Goal: Use online tool/utility: Use online tool/utility

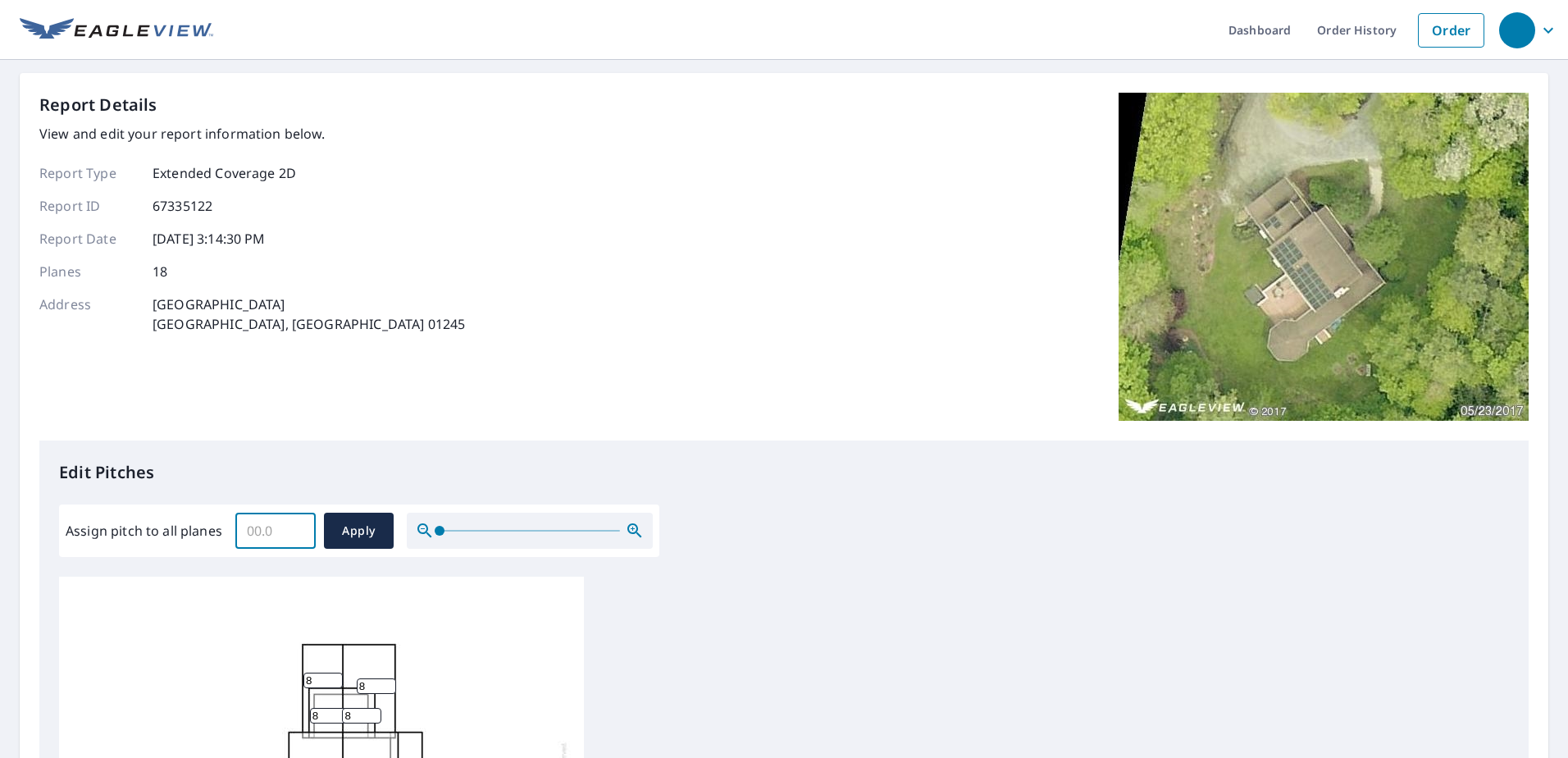
click at [282, 533] on input "Assign pitch to all planes" at bounding box center [275, 530] width 80 height 46
type input "6"
click at [357, 527] on span "Apply" at bounding box center [359, 531] width 43 height 21
type input "6"
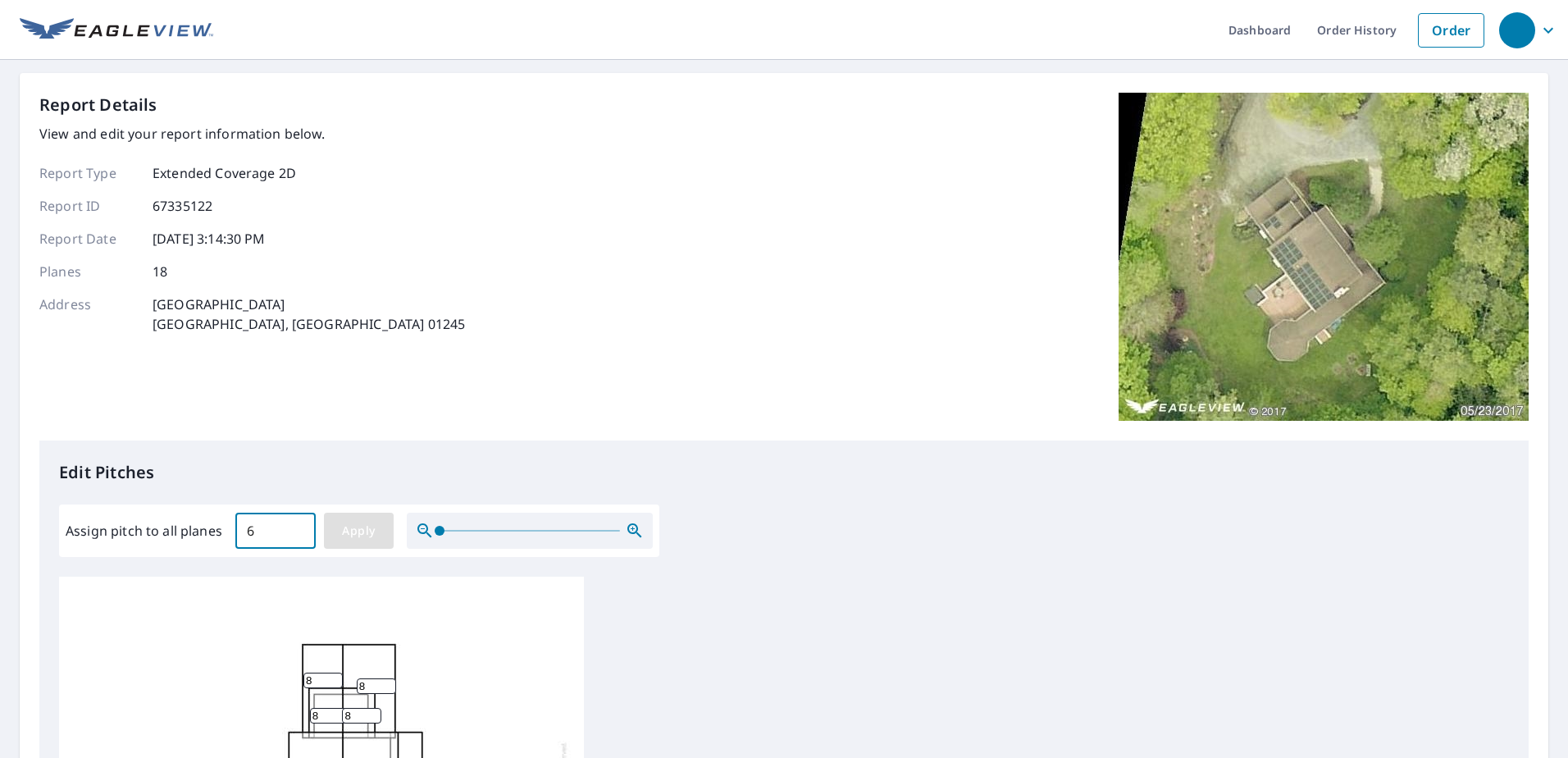
type input "6"
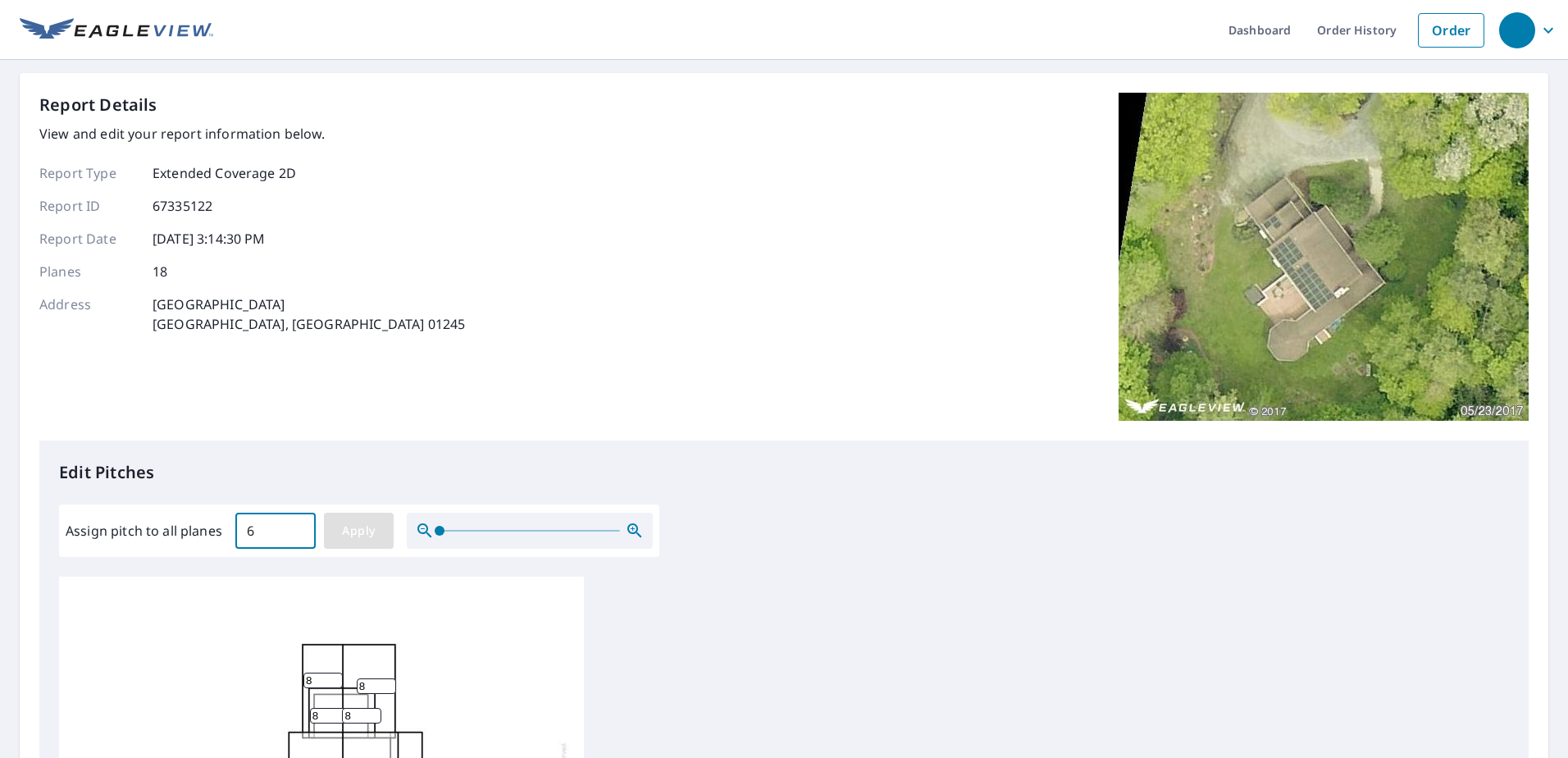
type input "6"
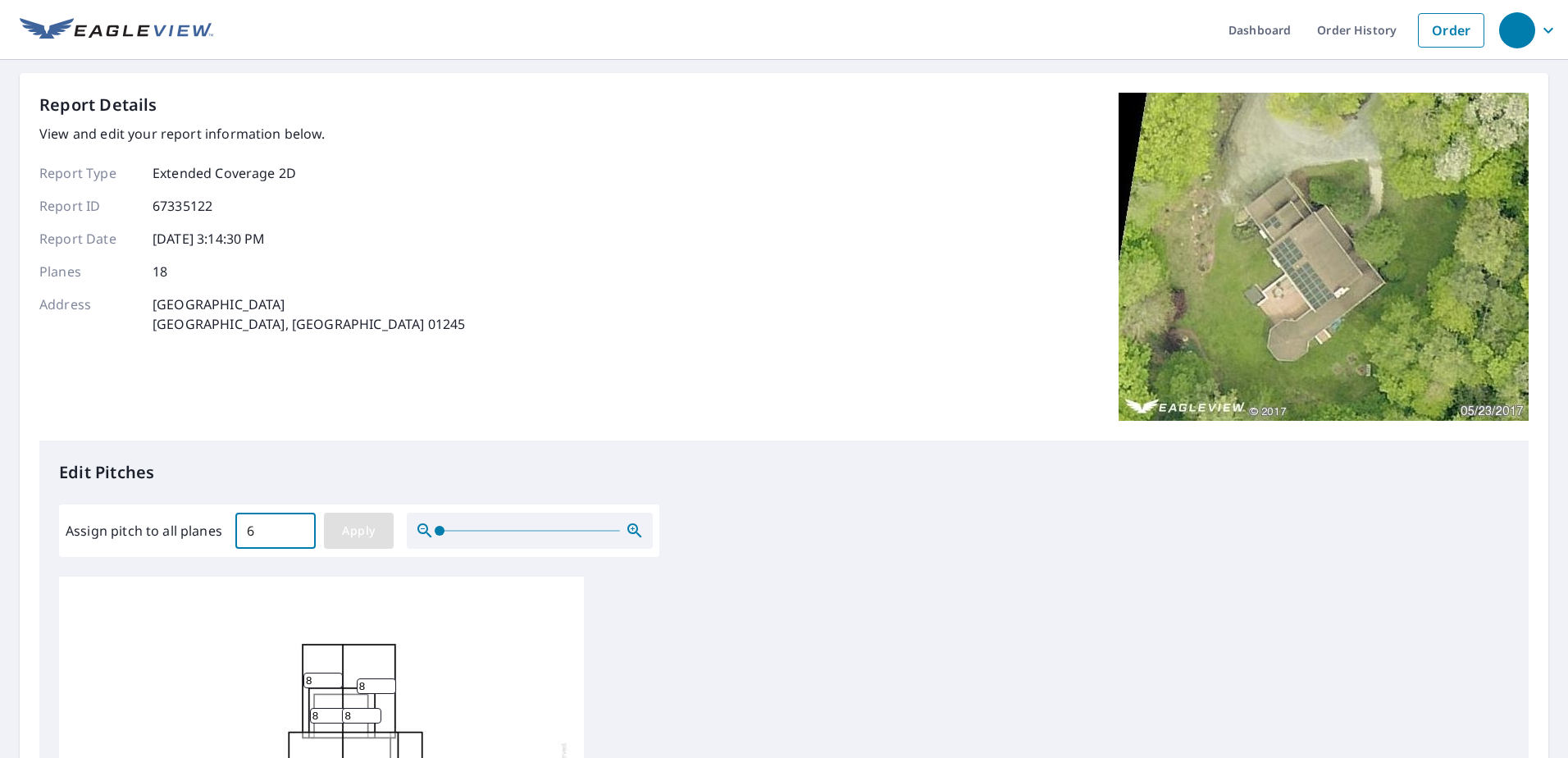
type input "6"
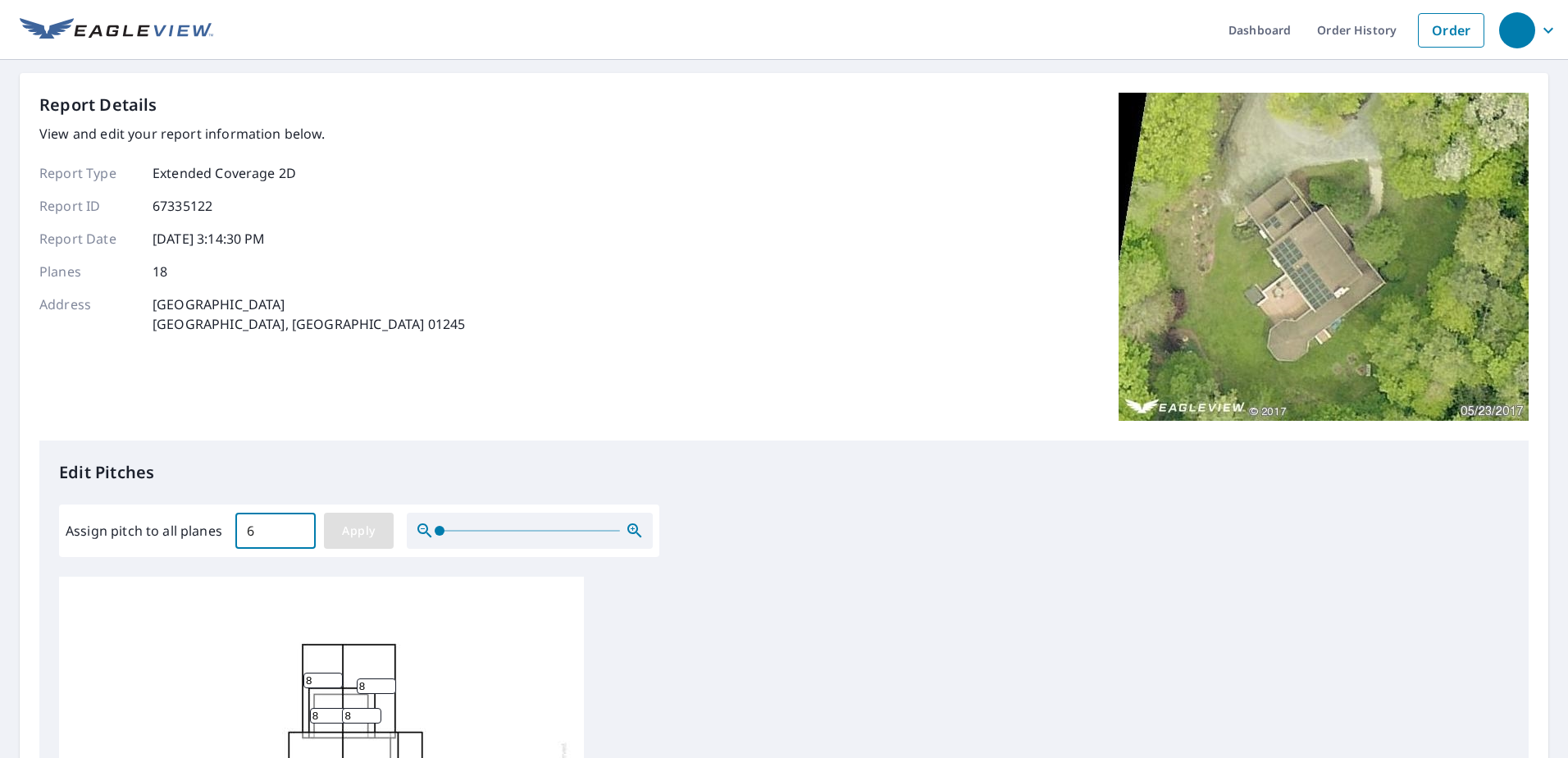
type input "6"
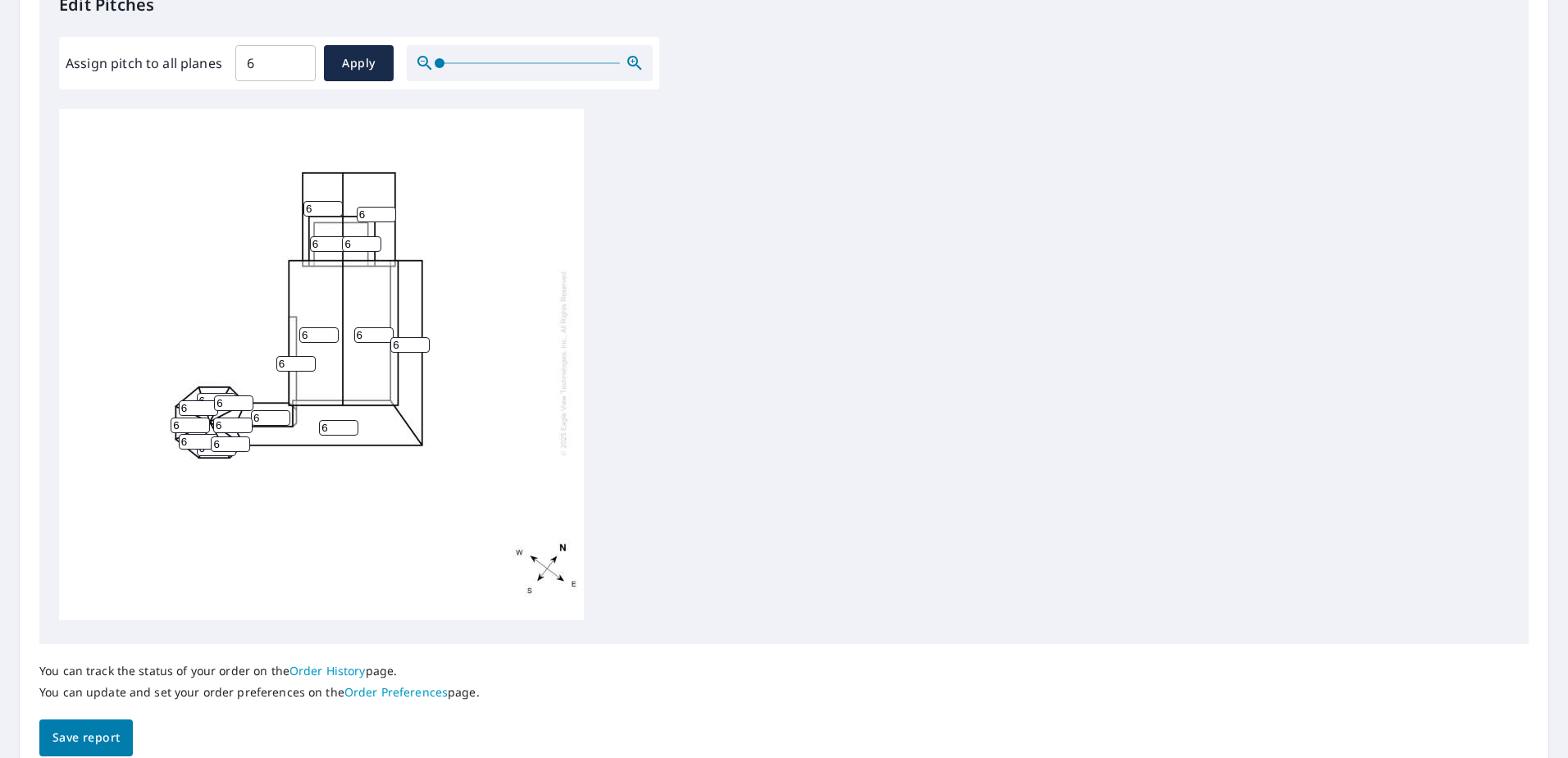
scroll to position [541, 0]
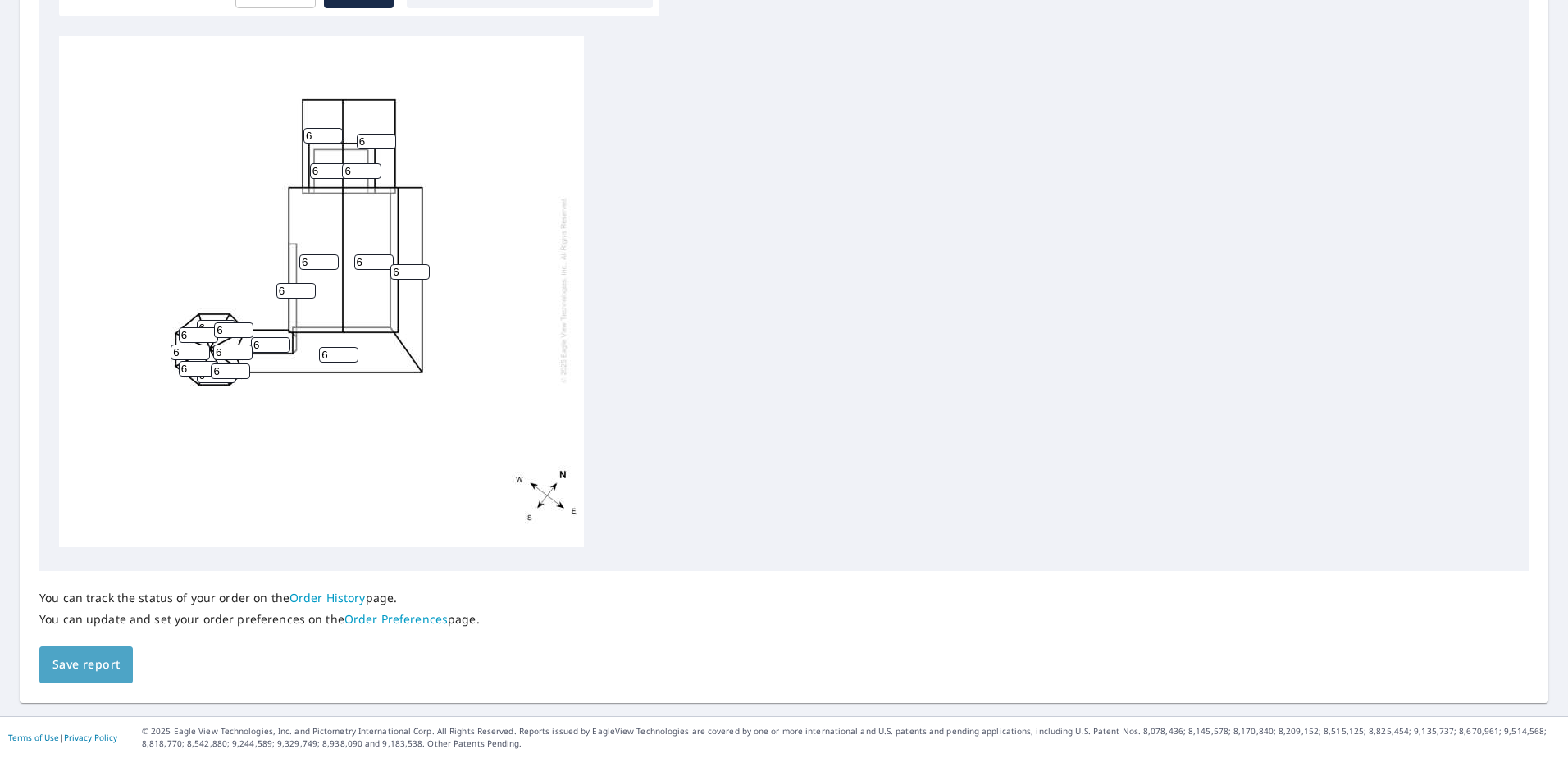
drag, startPoint x: 61, startPoint y: 662, endPoint x: 465, endPoint y: 686, distance: 404.7
click at [63, 662] on span "Save report" at bounding box center [85, 664] width 67 height 21
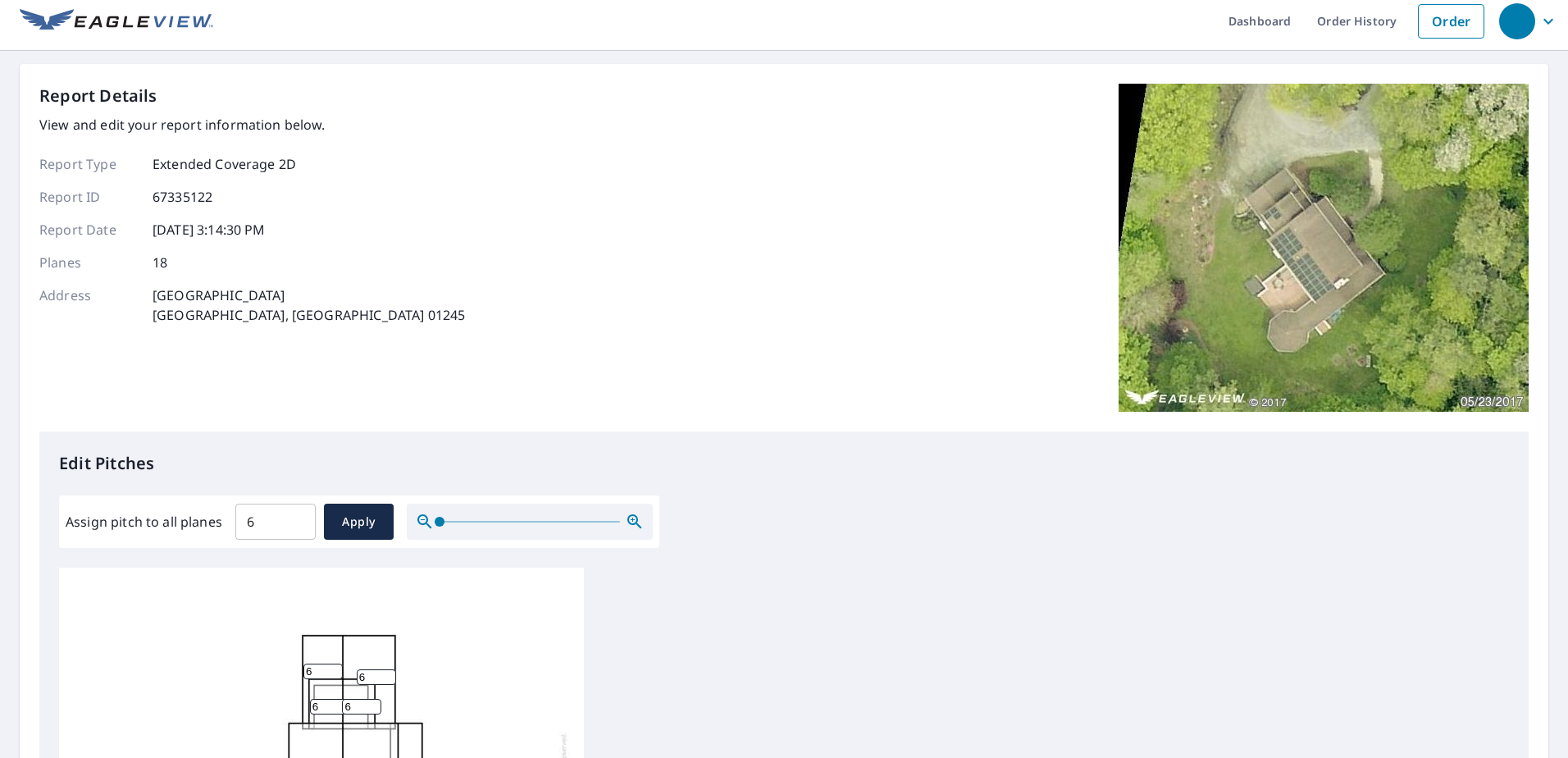
scroll to position [0, 0]
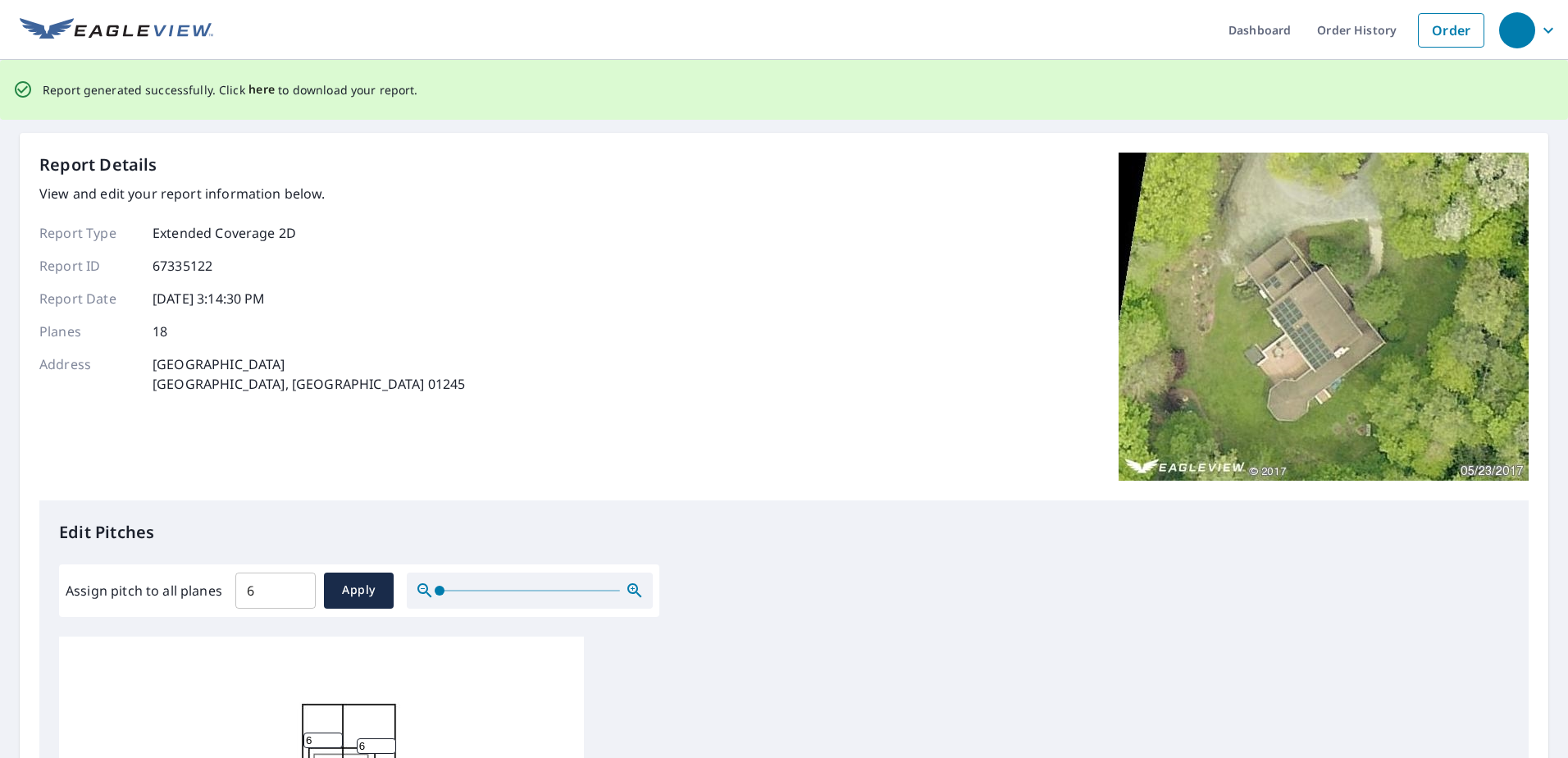
click at [254, 86] on span "here" at bounding box center [262, 90] width 27 height 21
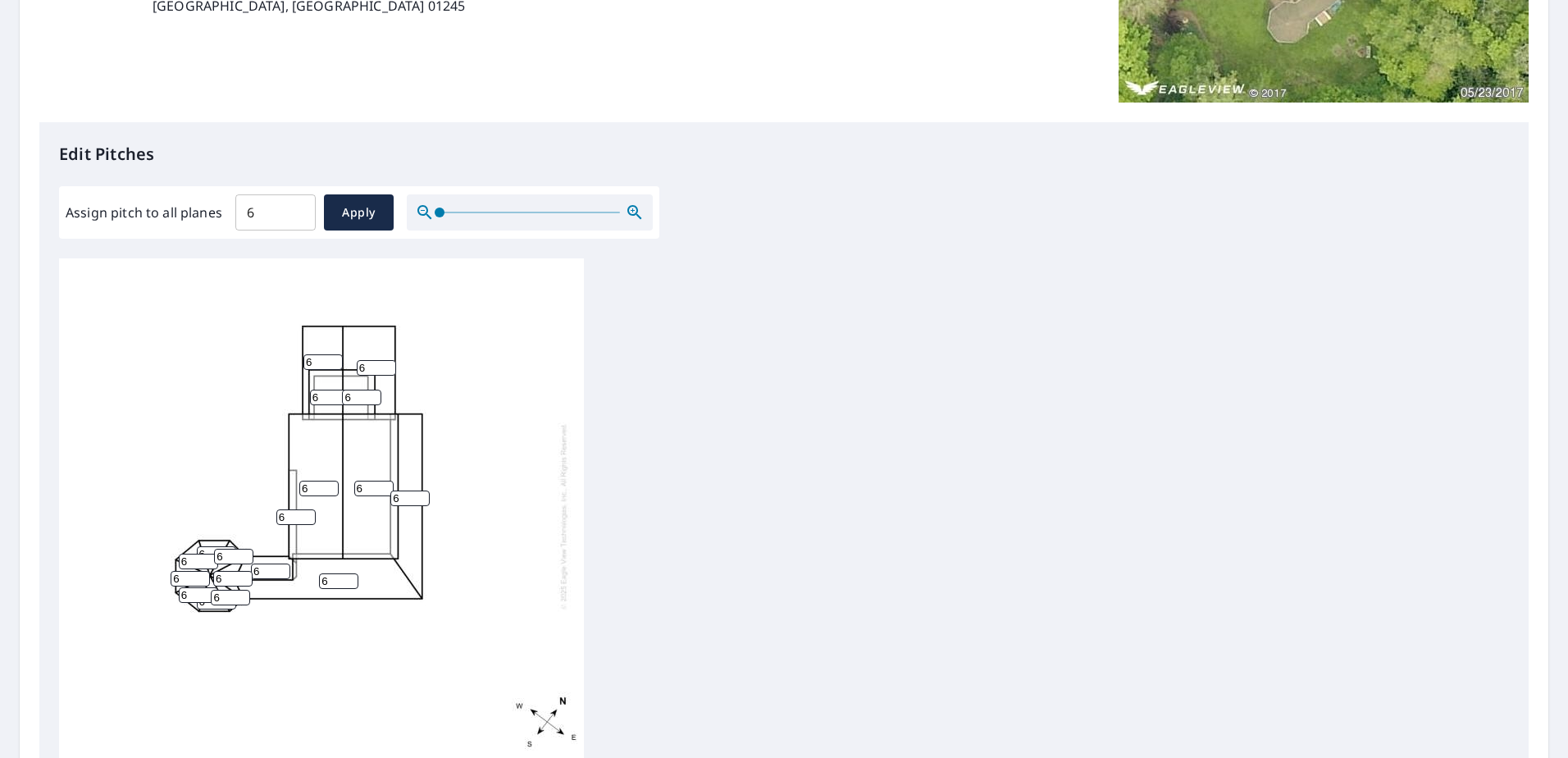
scroll to position [48, 0]
